Goal: Task Accomplishment & Management: Use online tool/utility

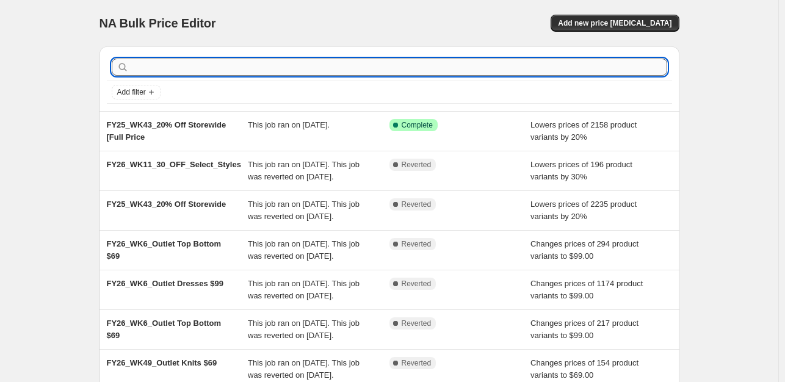
click at [424, 62] on input "text" at bounding box center [399, 67] width 536 height 17
type input "outlet dresses"
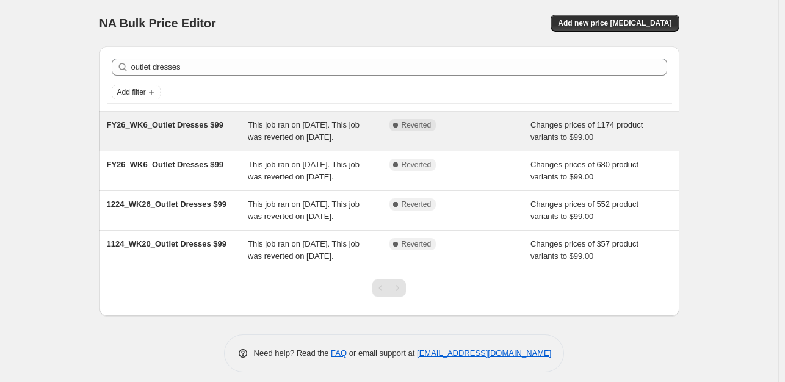
click at [200, 144] on div "FY26_WK6_Outlet Dresses $99" at bounding box center [178, 131] width 142 height 24
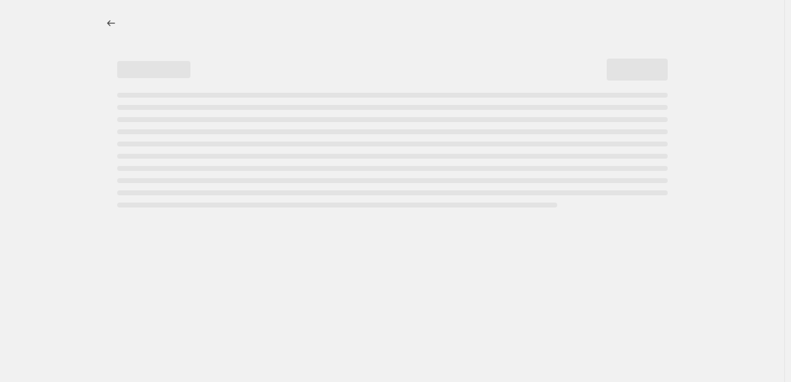
select select "no_change"
select select "tag"
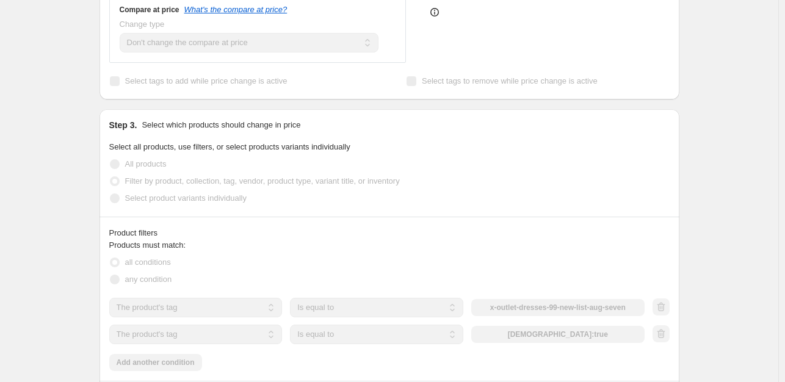
scroll to position [427, 0]
